Goal: Task Accomplishment & Management: Use online tool/utility

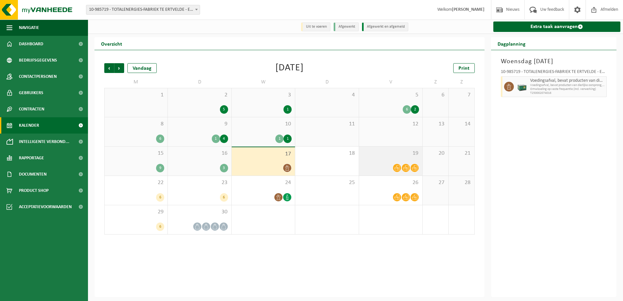
click at [402, 167] on span at bounding box center [406, 168] width 8 height 8
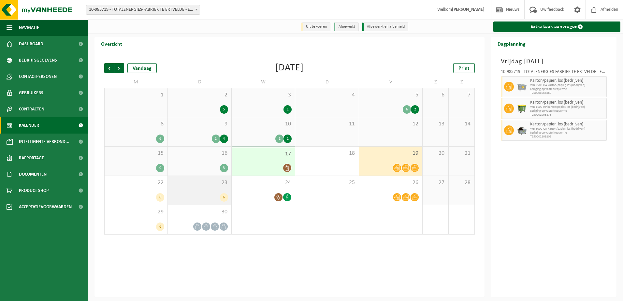
click at [211, 198] on div "6" at bounding box center [199, 197] width 57 height 8
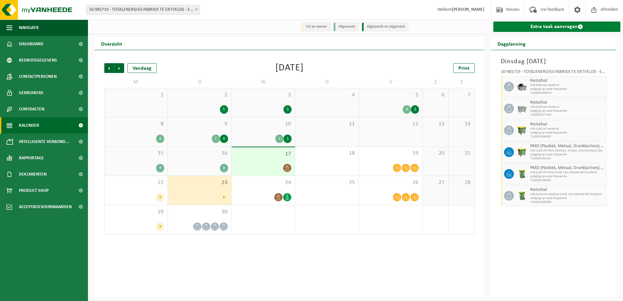
click at [572, 22] on link "Extra taak aanvragen" at bounding box center [556, 26] width 127 height 10
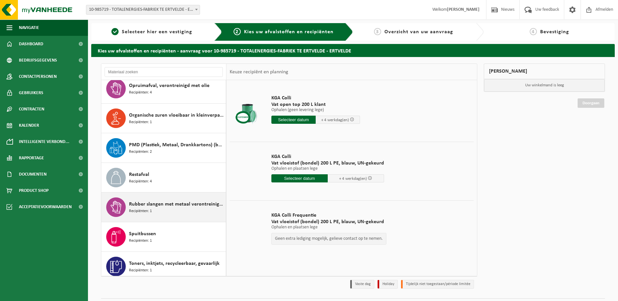
scroll to position [545, 0]
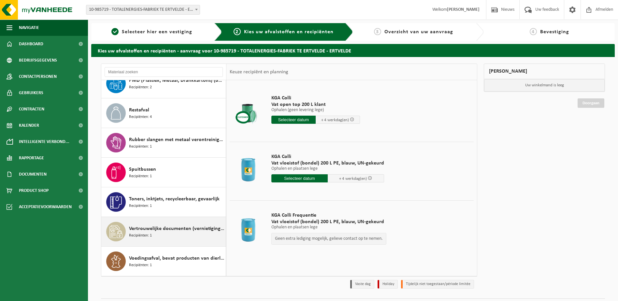
click at [139, 229] on span "Vertrouwelijke documenten (vernietiging - meeverbranden)" at bounding box center [176, 229] width 95 height 8
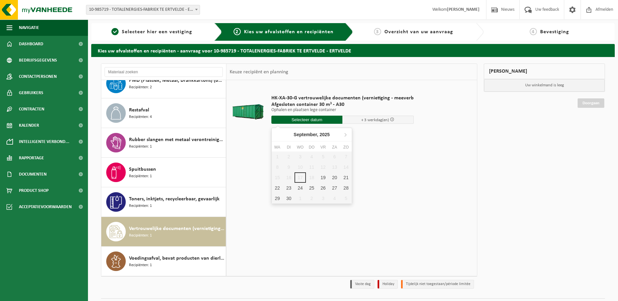
click at [315, 119] on input "text" at bounding box center [306, 120] width 71 height 8
click at [323, 175] on div "19" at bounding box center [322, 177] width 11 height 10
type input "Van 2025-09-19"
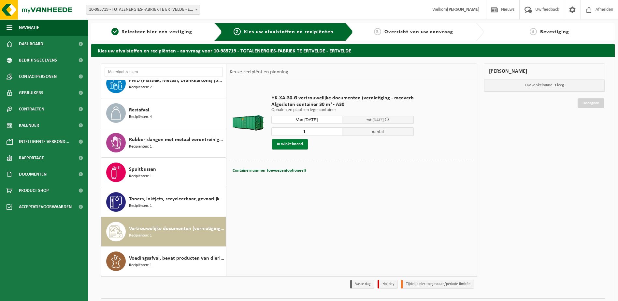
click at [298, 146] on button "In winkelmand" at bounding box center [290, 144] width 36 height 10
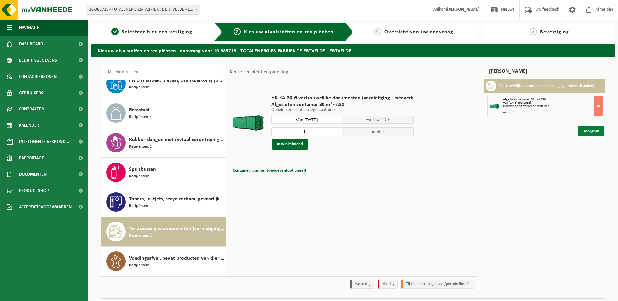
click at [590, 131] on link "Doorgaan" at bounding box center [591, 130] width 27 height 9
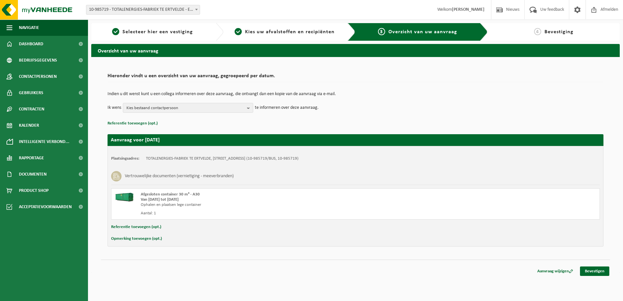
click at [124, 238] on button "Opmerking toevoegen (opt.)" at bounding box center [136, 239] width 51 height 8
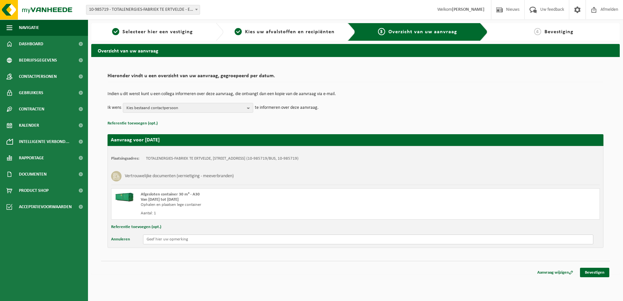
click at [162, 241] on input "text" at bounding box center [368, 240] width 450 height 10
click at [248, 109] on b "button" at bounding box center [250, 107] width 6 height 9
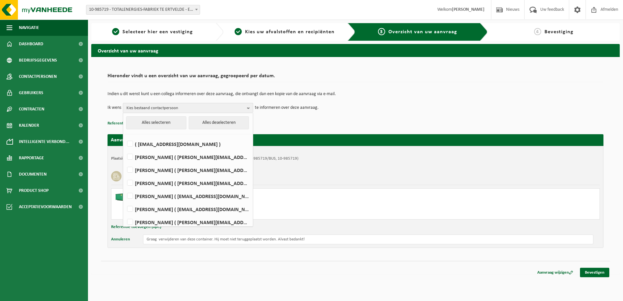
scroll to position [82, 0]
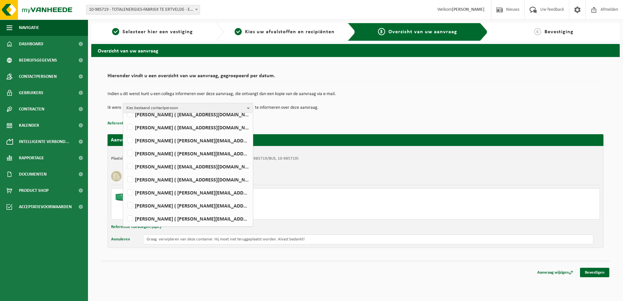
click at [381, 92] on p "Indien u dit wenst kunt u een collega informeren over deze aanvraag, die ontvan…" at bounding box center [355, 94] width 496 height 5
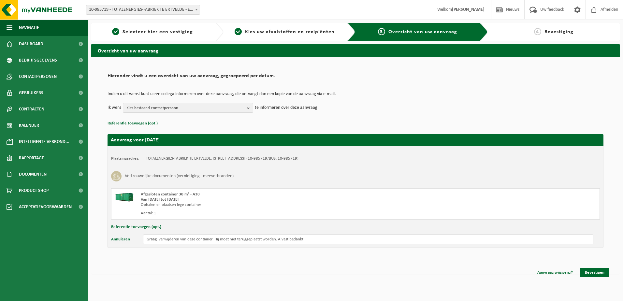
click at [164, 241] on input "Graag verwijderen van deze container. Hij moet niet teruggeplaatst worden. Alva…" at bounding box center [368, 240] width 450 height 10
click at [158, 239] on input "Graag ophalen van deze container. Hij moet niet teruggeplaatst worden. Alvast b…" at bounding box center [368, 240] width 450 height 10
drag, startPoint x: 157, startPoint y: 239, endPoint x: 163, endPoint y: 239, distance: 5.2
click at [159, 239] on input "Graag container ophalen, hij moet niet teruggeplaatst worden. Alvast bedankt!" at bounding box center [368, 240] width 450 height 10
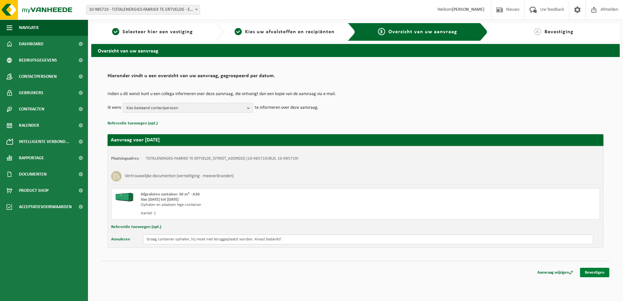
type input "Graag container ophalen, hij moet niet teruggeplaatst worden. Alvast bedankt!"
click at [597, 271] on link "Bevestigen" at bounding box center [594, 272] width 29 height 9
